Goal: Information Seeking & Learning: Learn about a topic

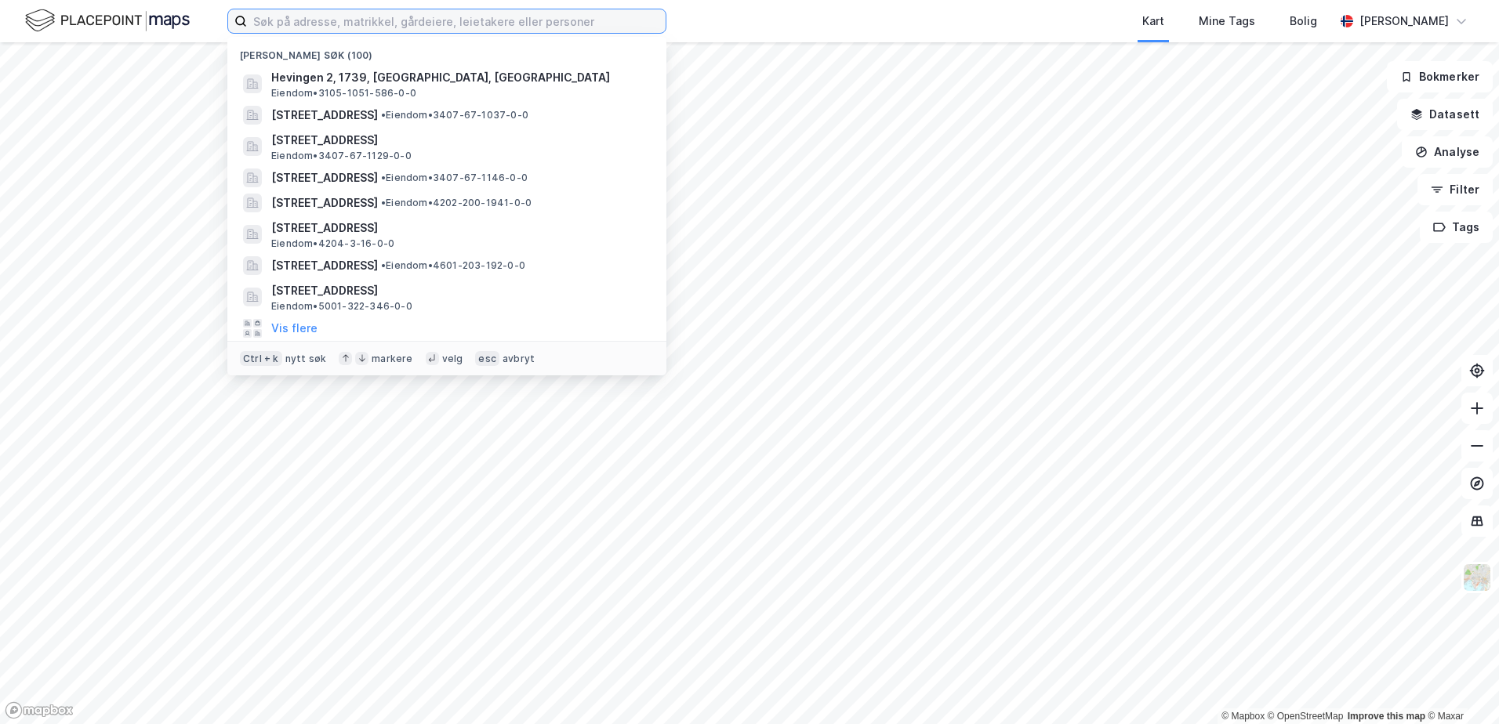
click at [266, 21] on input at bounding box center [456, 21] width 419 height 24
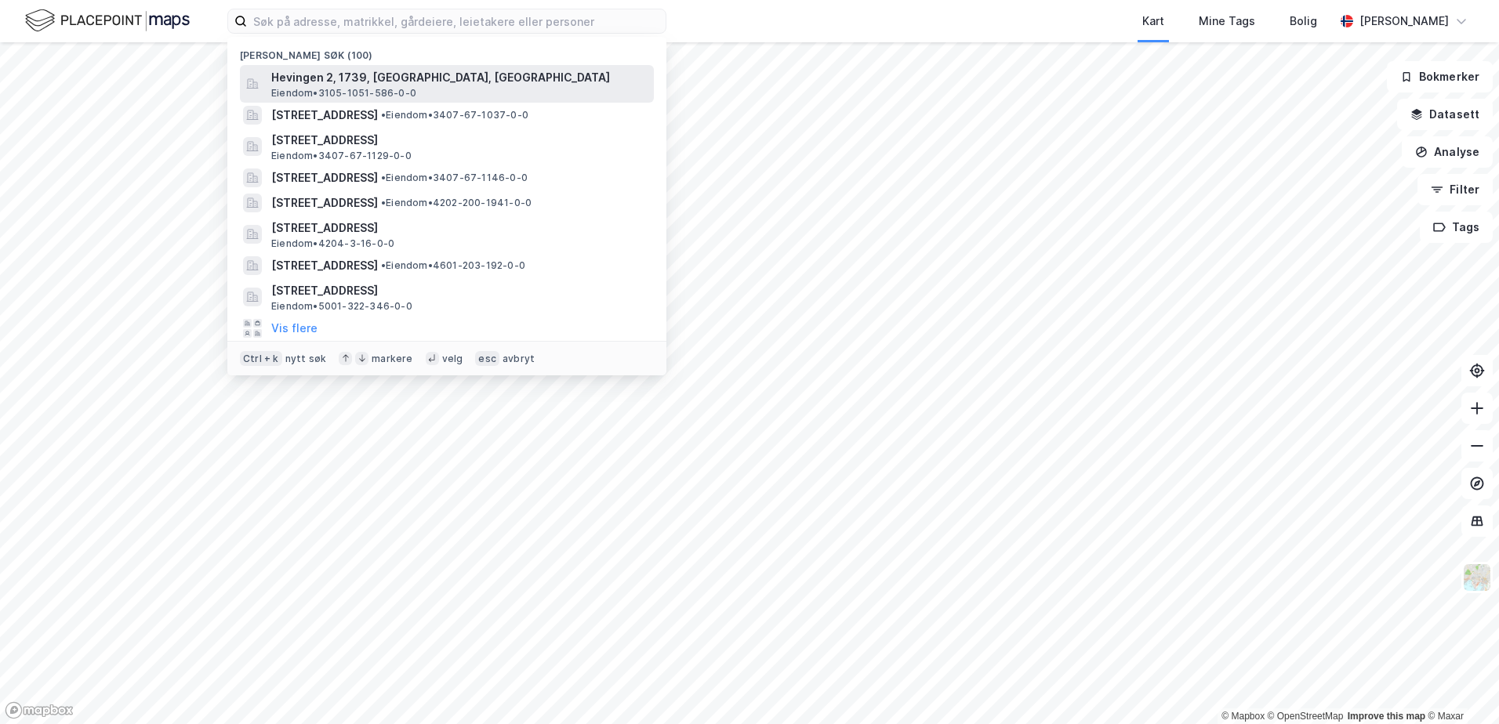
click at [309, 84] on span "Hevingen 2, 1739, [GEOGRAPHIC_DATA], [GEOGRAPHIC_DATA]" at bounding box center [459, 77] width 376 height 19
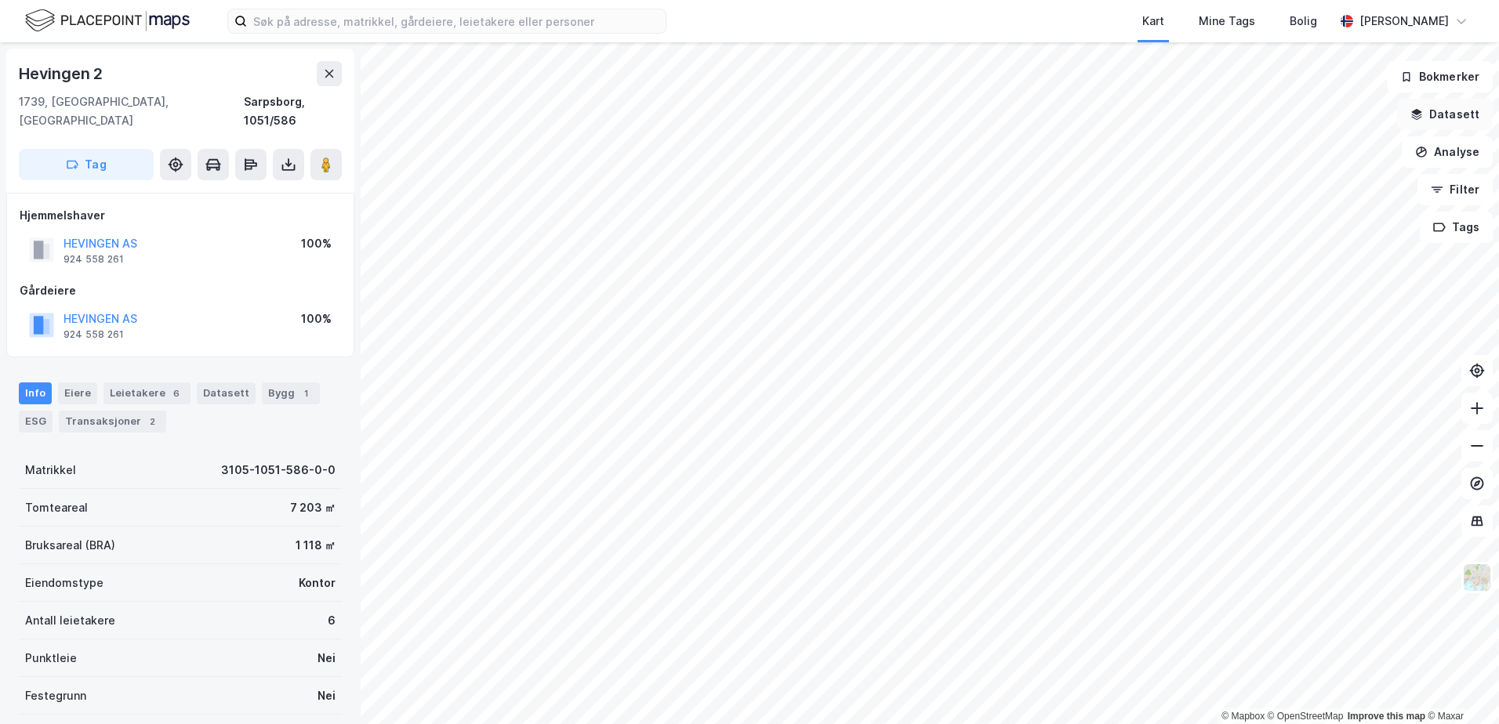
click at [1422, 116] on icon "button" at bounding box center [1417, 114] width 13 height 13
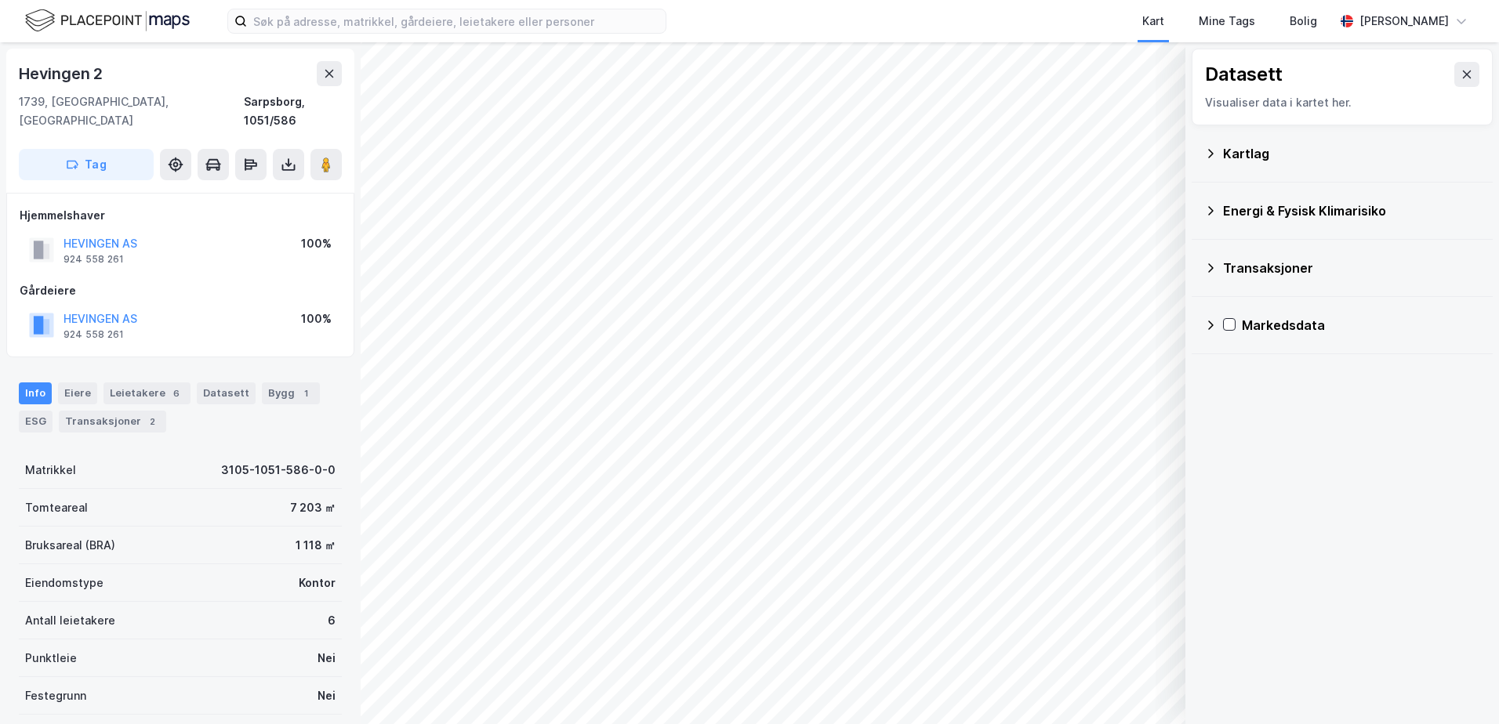
click at [1210, 146] on div "Kartlag" at bounding box center [1342, 154] width 276 height 38
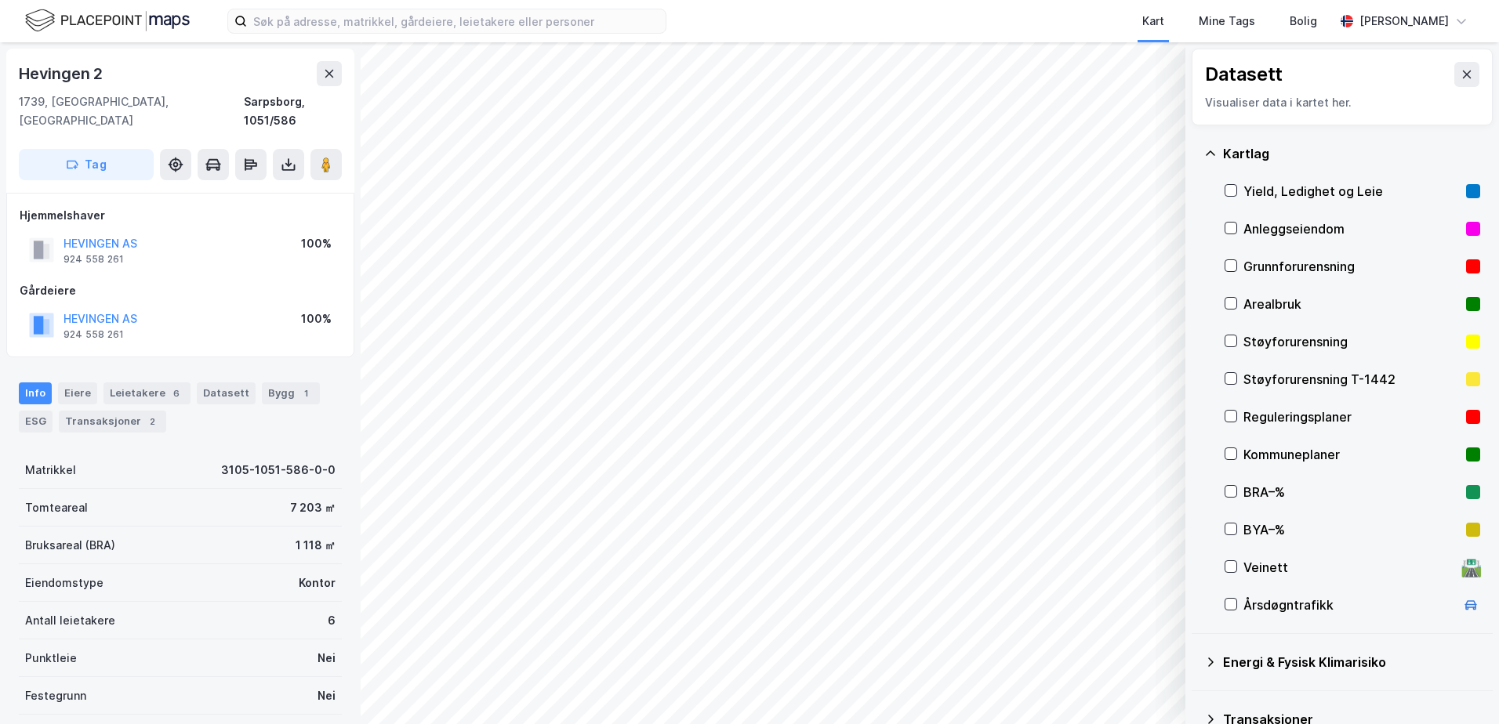
click at [1248, 422] on div "Reguleringsplaner" at bounding box center [1352, 417] width 216 height 19
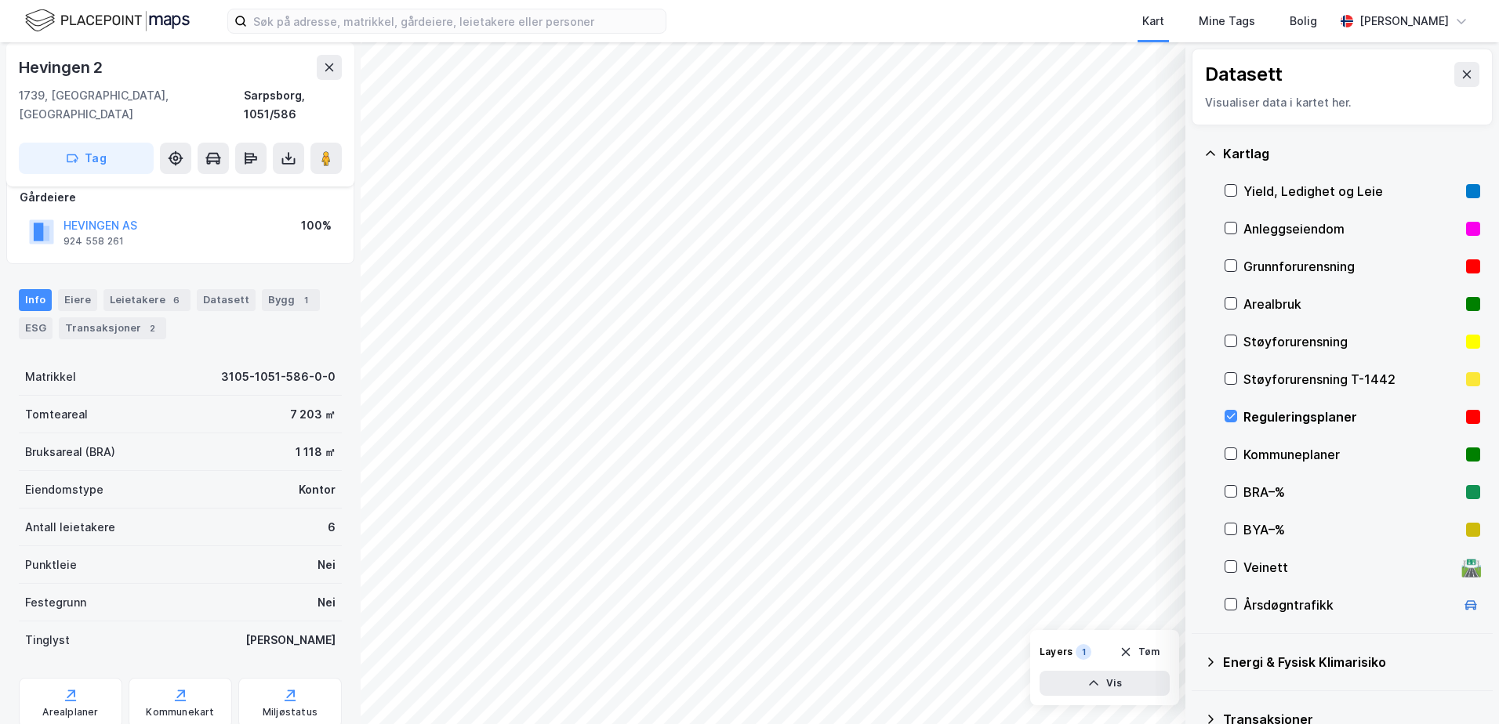
scroll to position [129, 0]
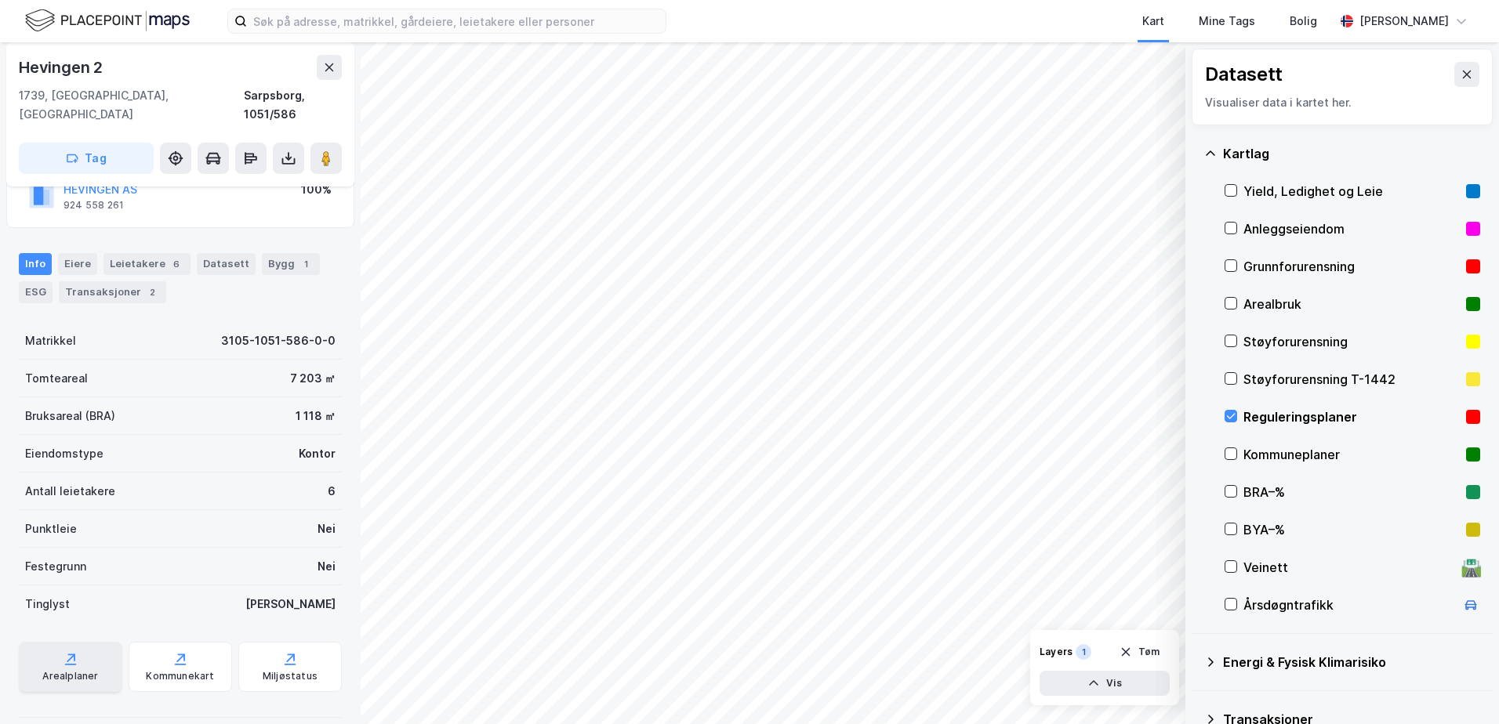
click at [54, 642] on div "Arealplaner" at bounding box center [70, 667] width 103 height 50
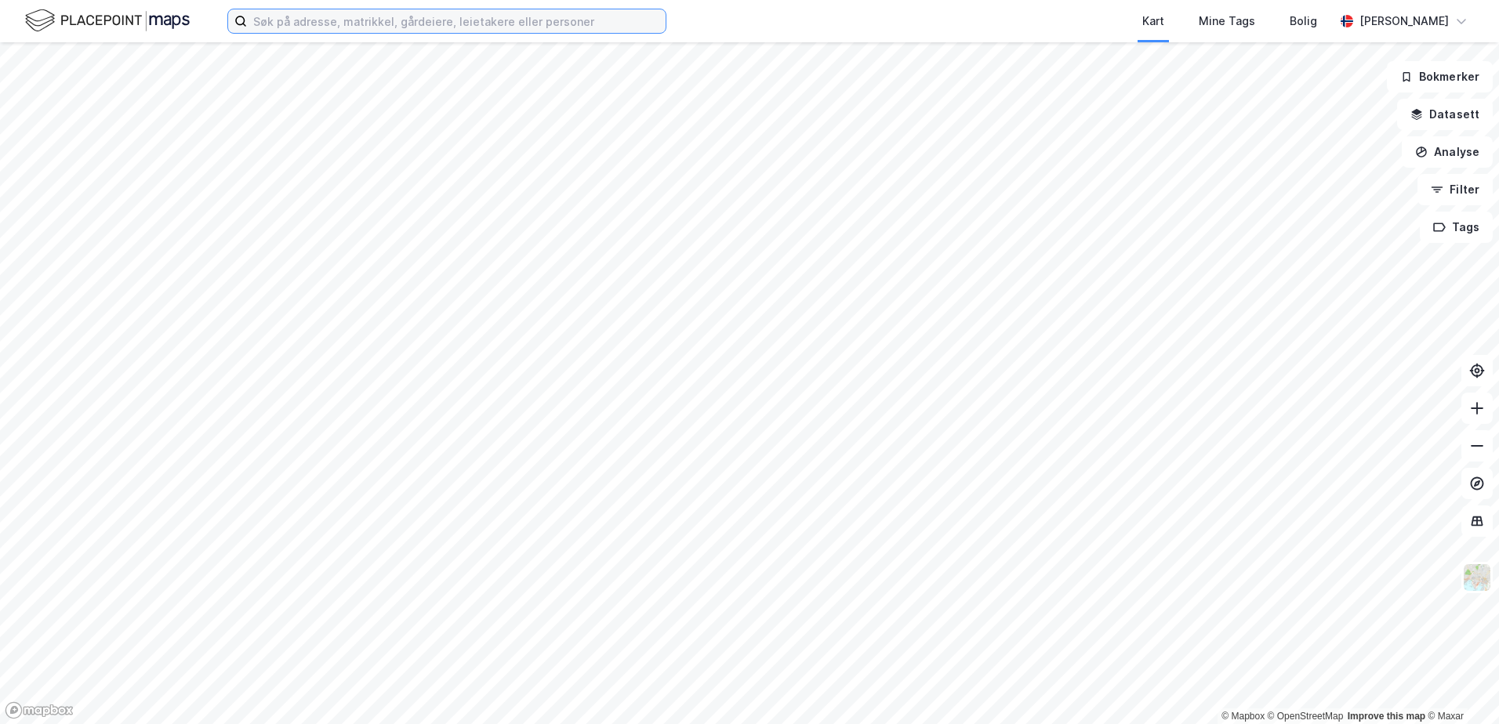
click at [325, 24] on input at bounding box center [456, 21] width 419 height 24
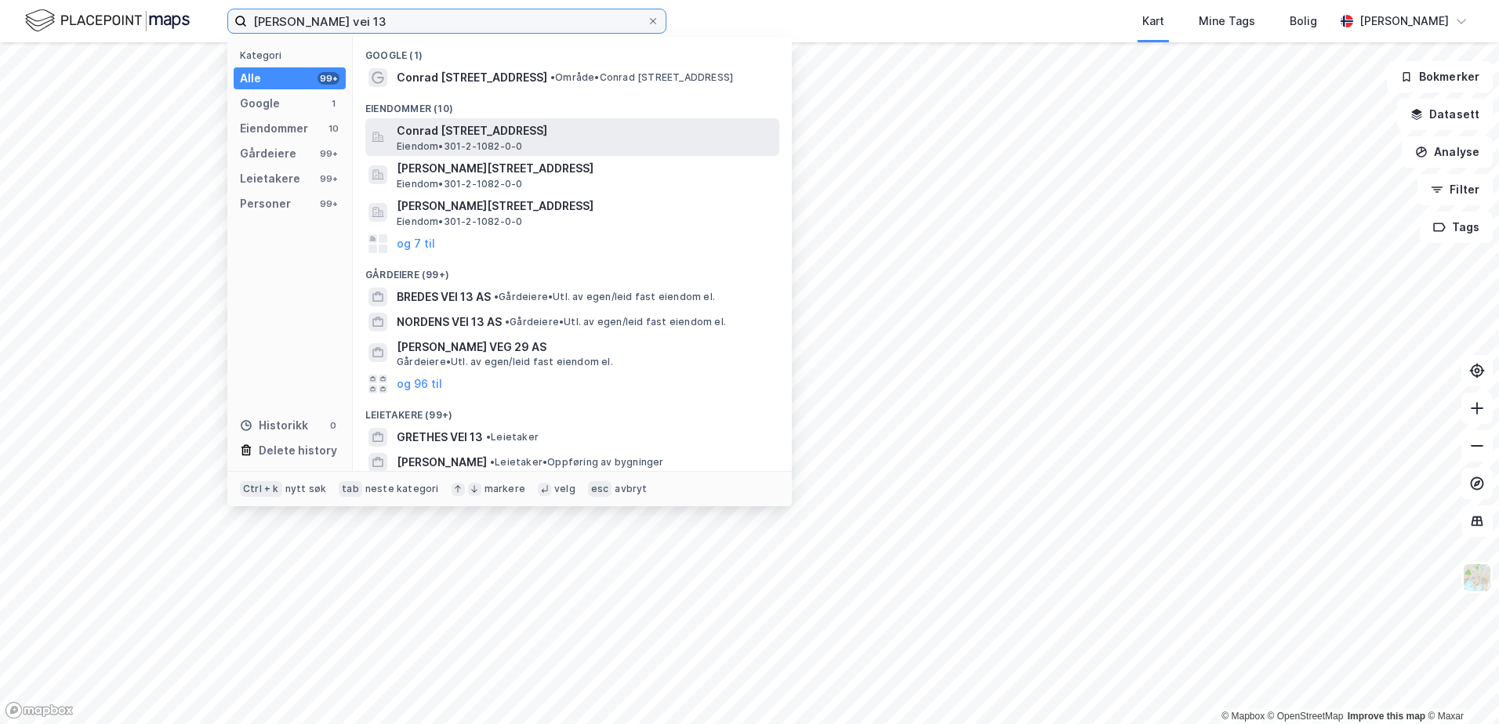
type input "[PERSON_NAME] vei 13"
click at [448, 128] on span "Conrad [STREET_ADDRESS]" at bounding box center [585, 131] width 376 height 19
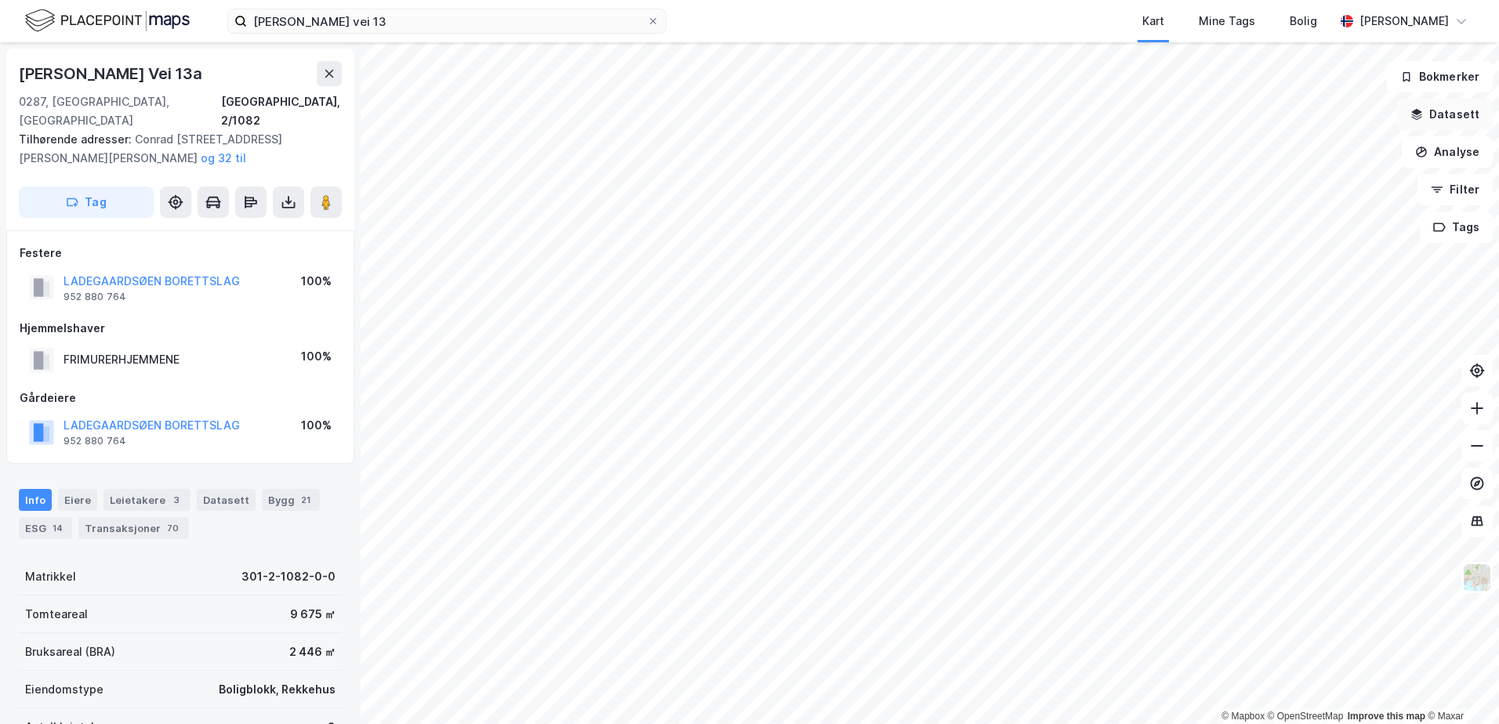
click at [1420, 119] on icon "button" at bounding box center [1417, 118] width 10 height 4
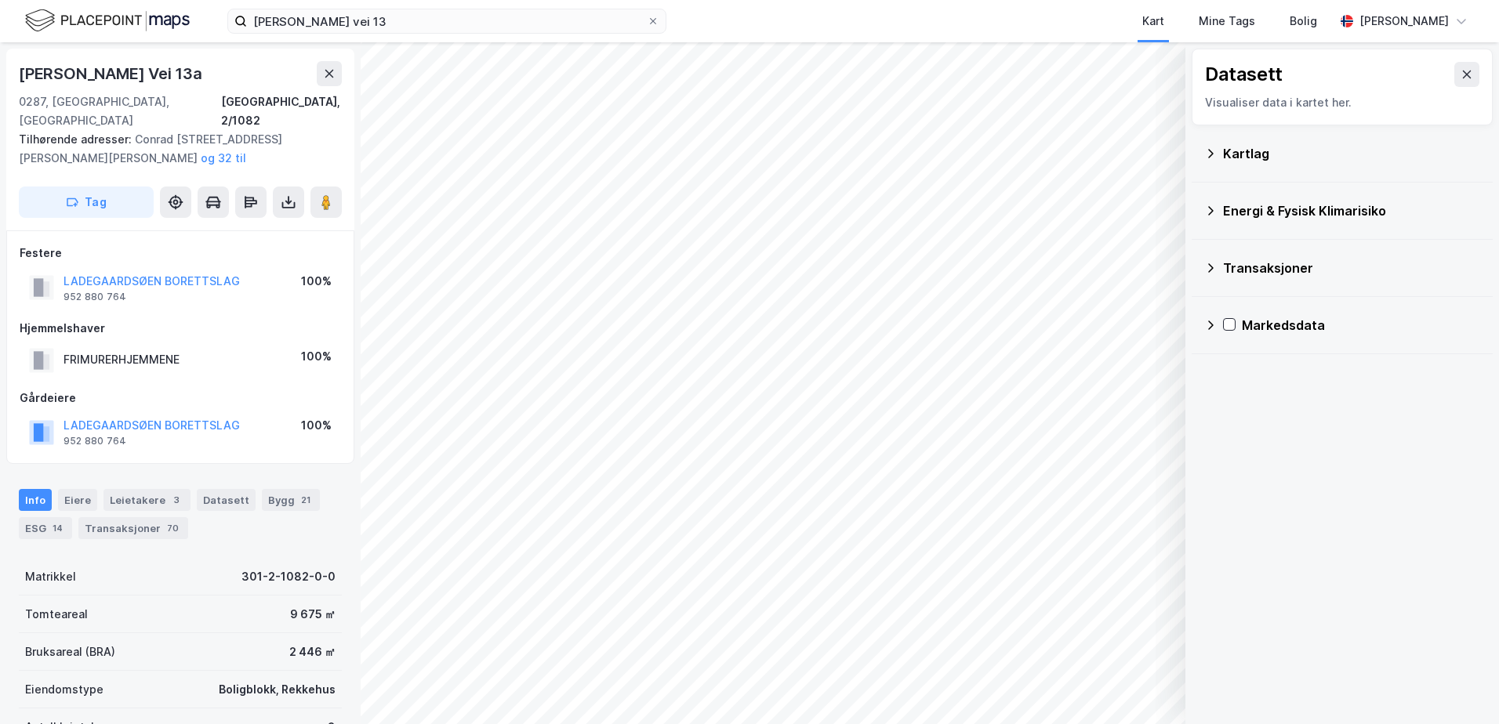
click at [1220, 209] on div "Energi & Fysisk Klimarisiko" at bounding box center [1342, 211] width 276 height 38
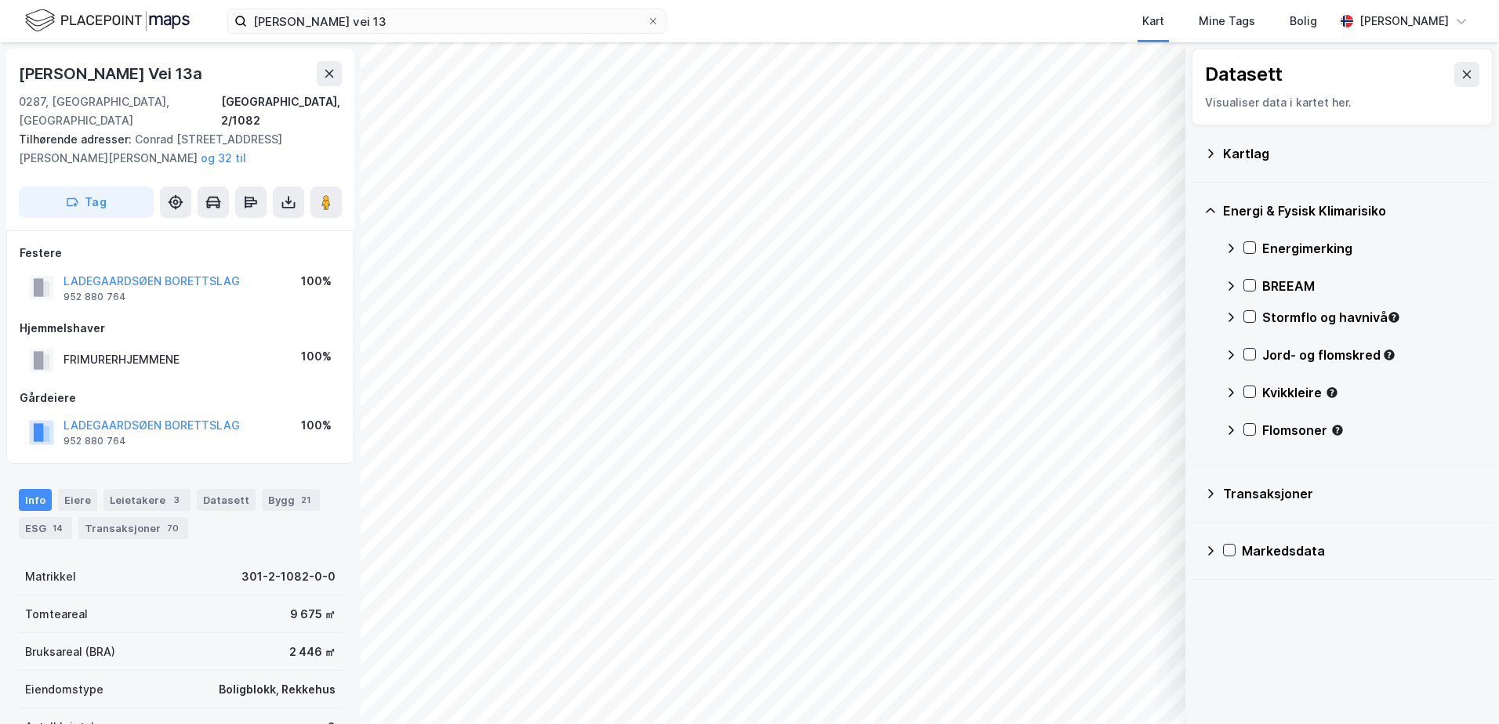
click at [1263, 241] on div "Energimerking" at bounding box center [1371, 248] width 218 height 19
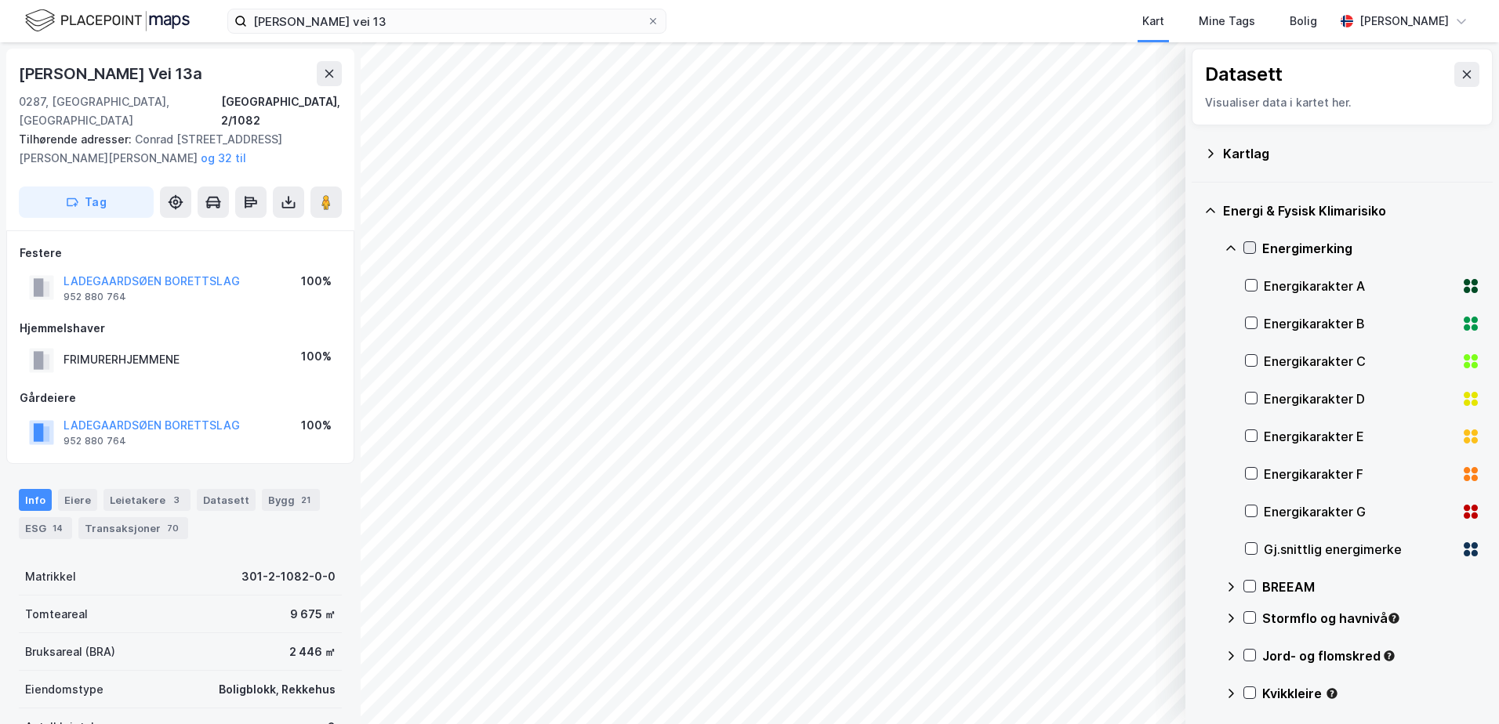
click at [1244, 249] on div at bounding box center [1250, 247] width 13 height 13
